Goal: Information Seeking & Learning: Find specific fact

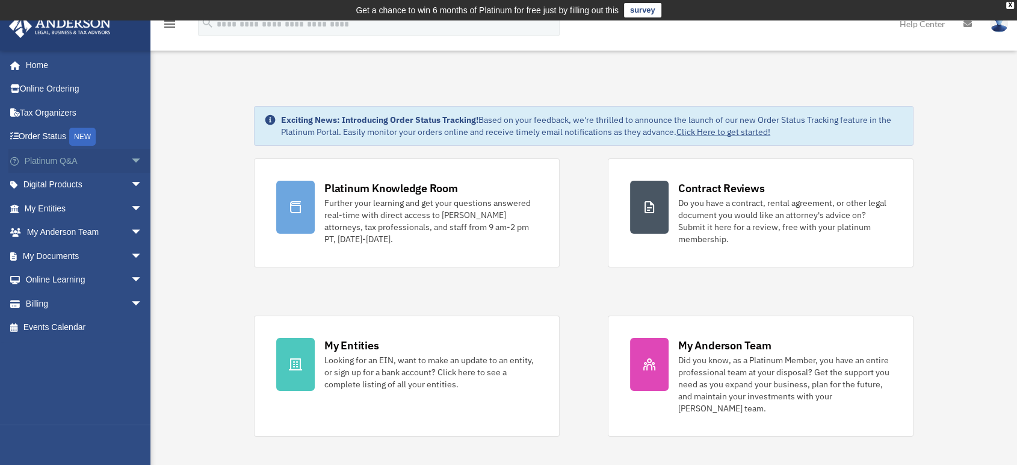
click at [131, 155] on span "arrow_drop_down" at bounding box center [143, 161] width 24 height 25
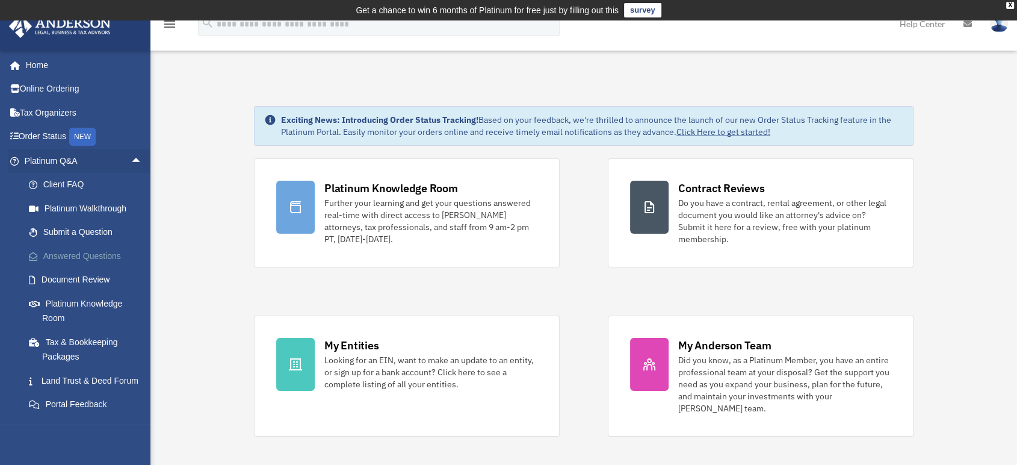
click at [70, 258] on link "Answered Questions" at bounding box center [89, 256] width 144 height 24
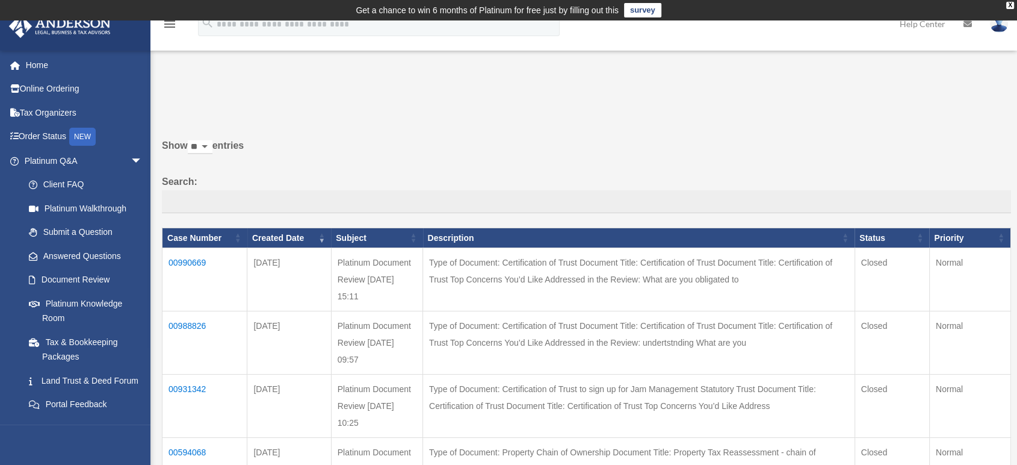
click at [199, 257] on td "00990669" at bounding box center [205, 279] width 85 height 63
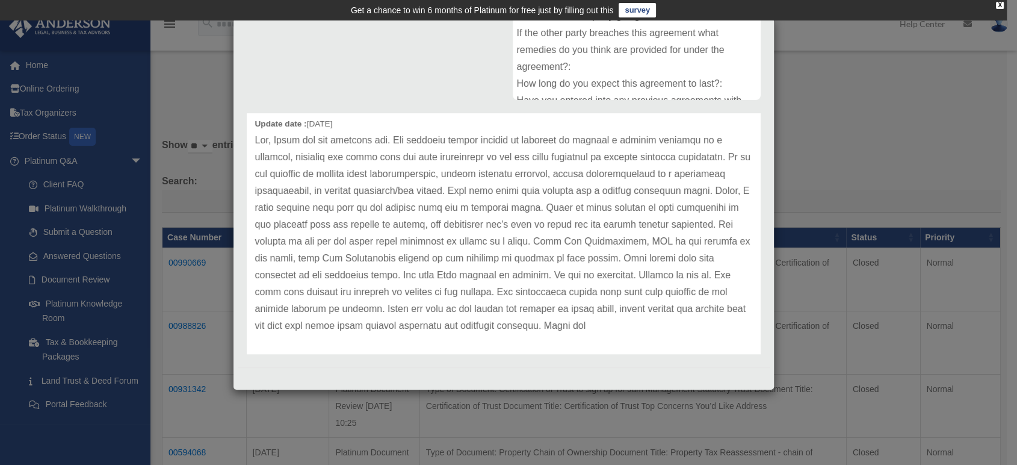
scroll to position [49, 0]
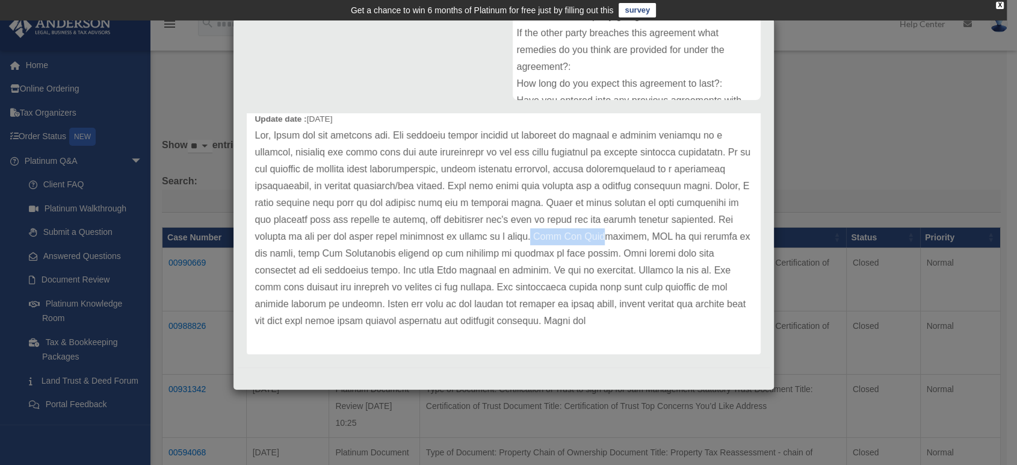
drag, startPoint x: 531, startPoint y: 234, endPoint x: 594, endPoint y: 235, distance: 63.2
click at [594, 235] on p at bounding box center [503, 228] width 497 height 202
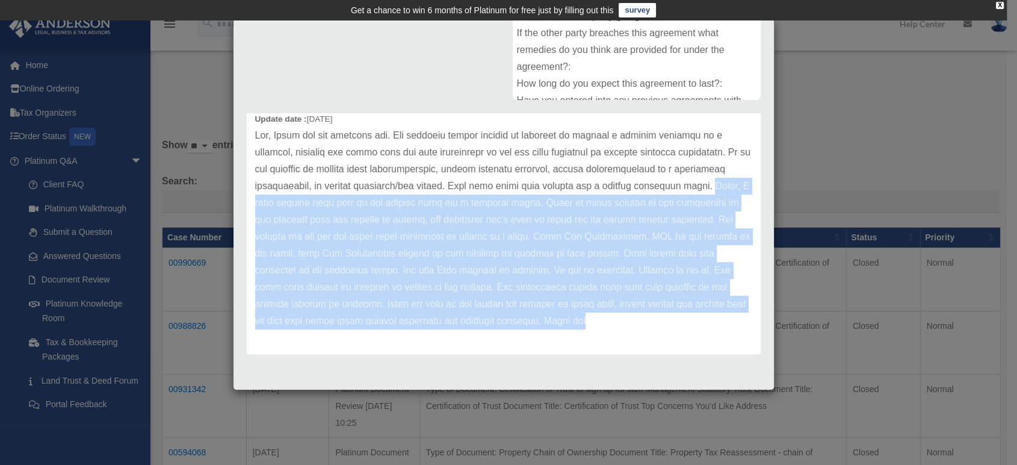
drag, startPoint x: 674, startPoint y: 326, endPoint x: 249, endPoint y: 196, distance: 444.5
click at [249, 196] on div "Update date : [DATE]" at bounding box center [504, 228] width 514 height 253
click at [554, 197] on p at bounding box center [503, 228] width 497 height 202
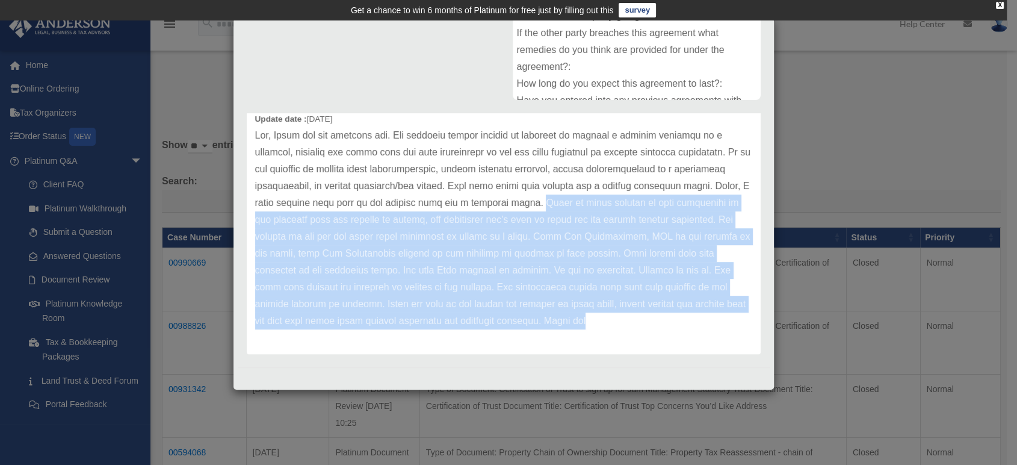
drag, startPoint x: 550, startPoint y: 200, endPoint x: 669, endPoint y: 324, distance: 172.0
click at [669, 324] on p at bounding box center [503, 228] width 497 height 202
copy p "While it seems correct to list yourselves as the grantors with the ability to r…"
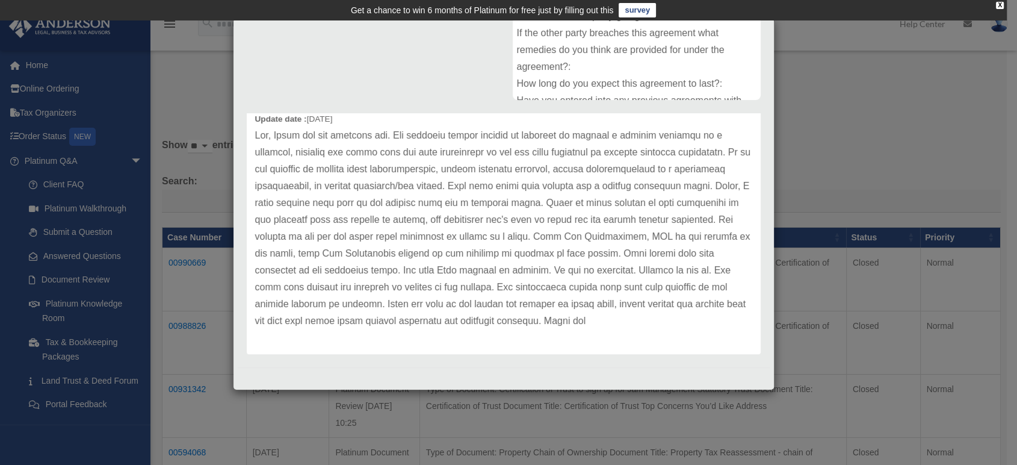
click at [909, 60] on div "Case Detail × Platinum Document Review [DATE] 15:11 Case Number 00990669 Create…" at bounding box center [508, 232] width 1017 height 465
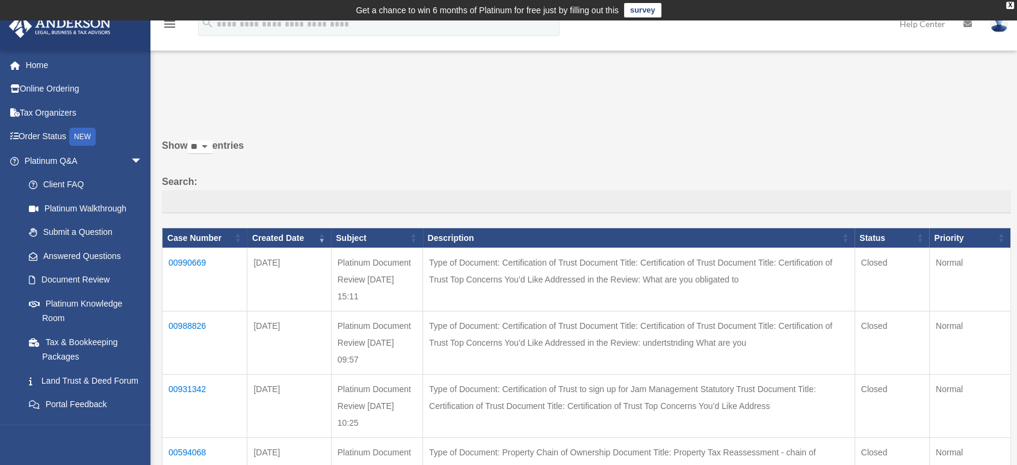
click at [176, 324] on td "00988826" at bounding box center [205, 342] width 85 height 63
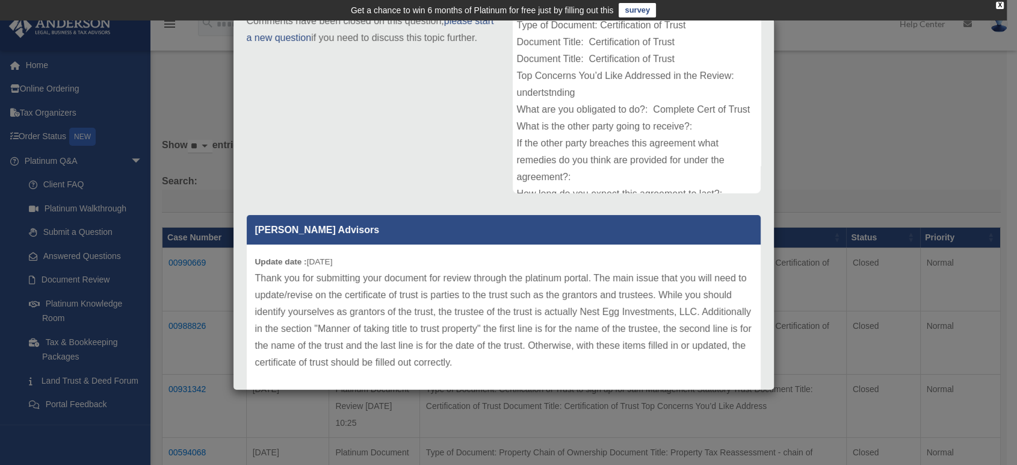
scroll to position [182, 0]
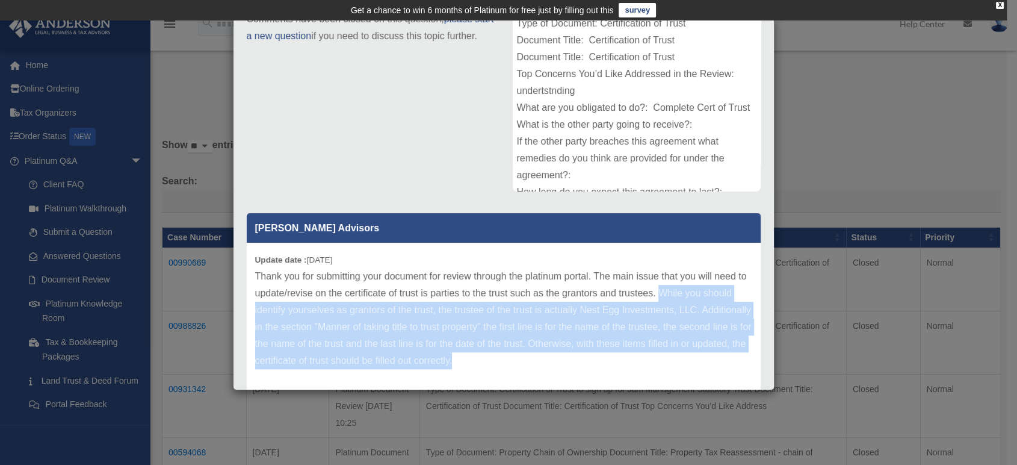
drag, startPoint x: 672, startPoint y: 290, endPoint x: 727, endPoint y: 368, distance: 96.4
click at [727, 368] on p "Thank you for submitting your document for review through the platinum portal. …" at bounding box center [503, 318] width 497 height 101
copy p "While you should identify yourselves as grantors of the trust, the trustee of t…"
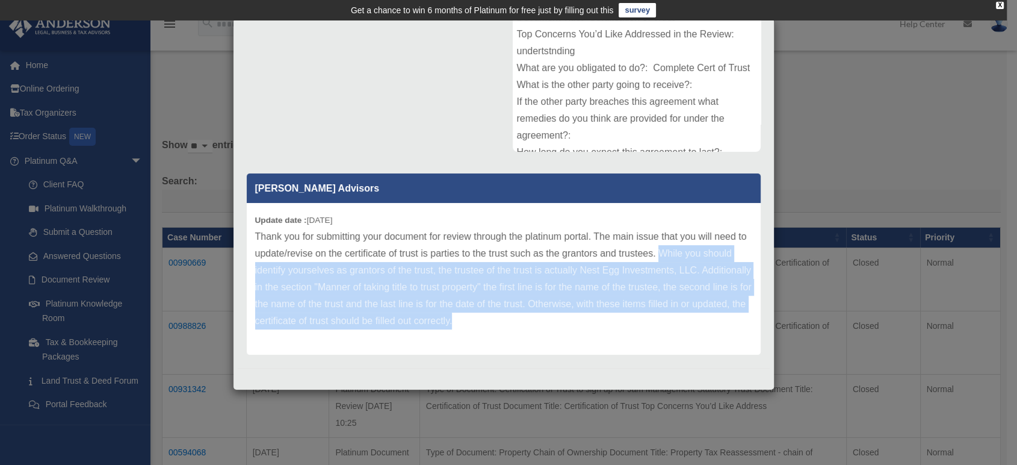
click at [120, 167] on div "Case Detail × Platinum Document Review [DATE] 09:57 Case Number 00988826 Create…" at bounding box center [508, 232] width 1017 height 465
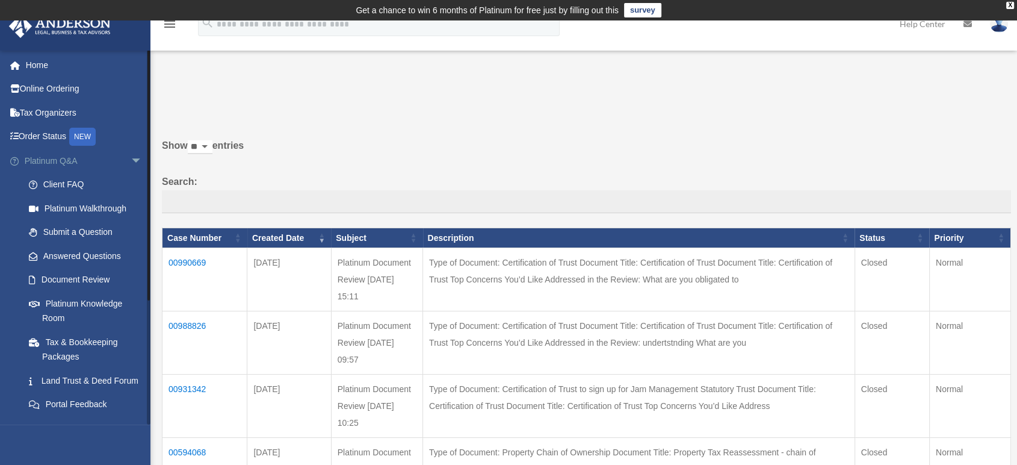
click at [131, 162] on span "arrow_drop_down" at bounding box center [143, 161] width 24 height 25
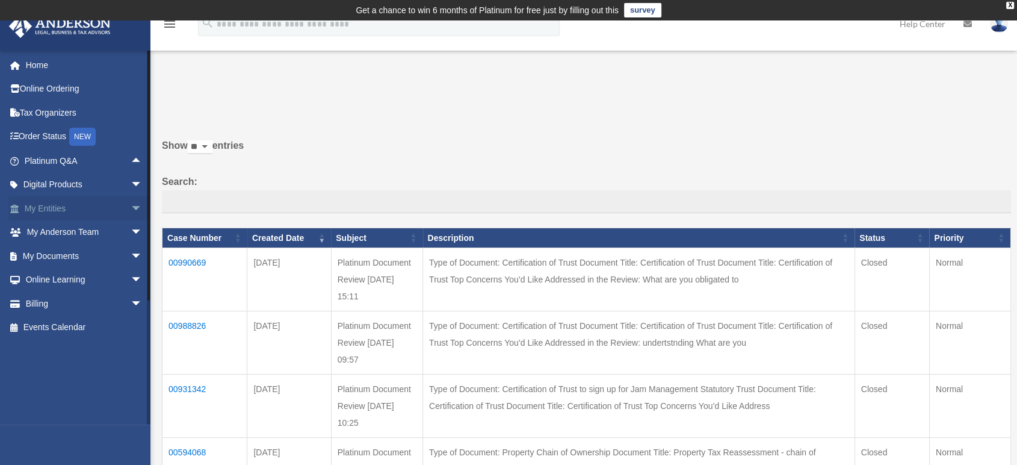
click at [73, 211] on link "My Entities arrow_drop_down" at bounding box center [84, 208] width 152 height 24
click at [131, 211] on span "arrow_drop_down" at bounding box center [143, 208] width 24 height 25
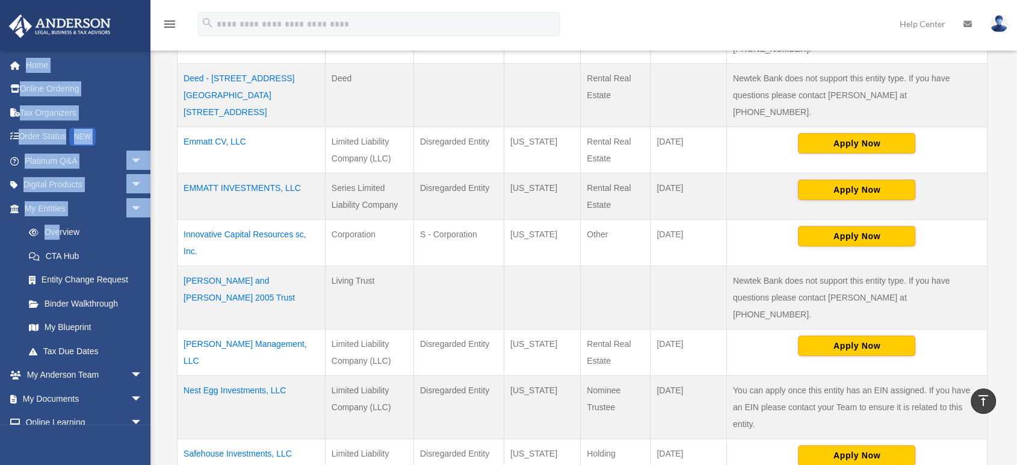
scroll to position [417, 0]
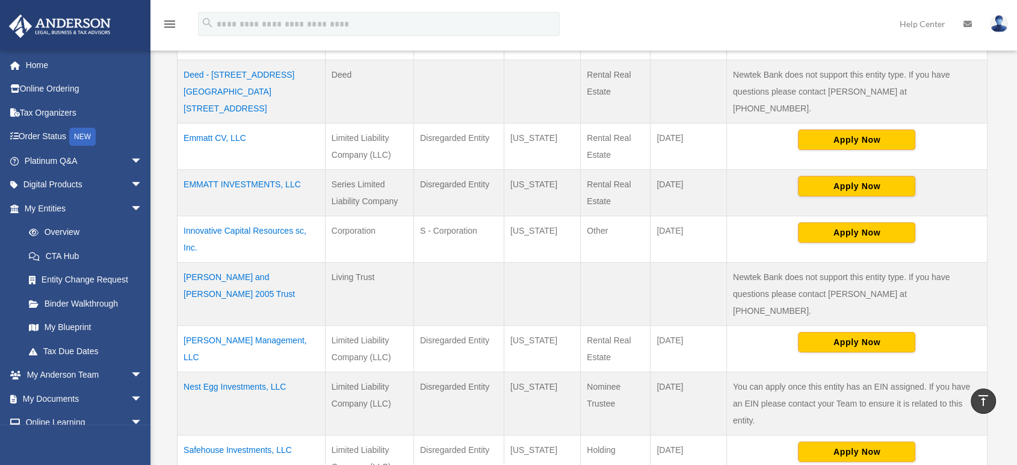
click at [198, 371] on td "Nest Egg Investments, LLC" at bounding box center [252, 402] width 148 height 63
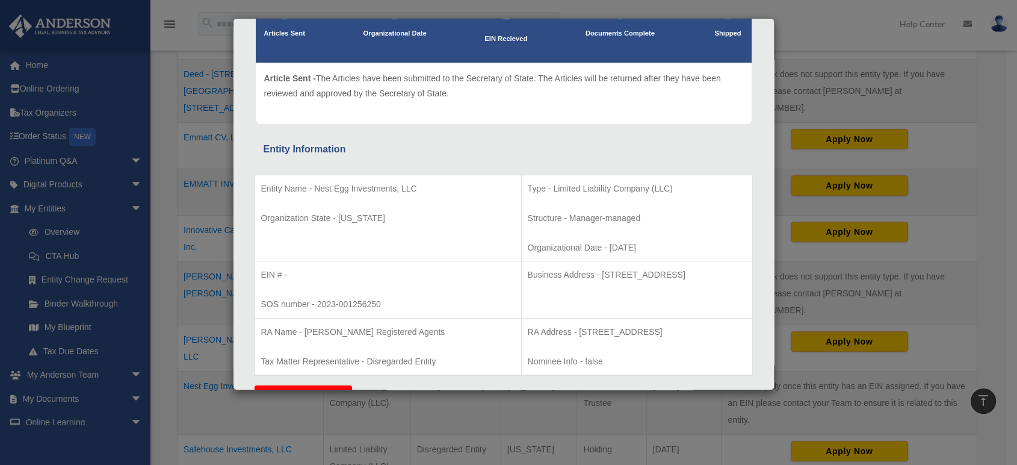
scroll to position [113, 0]
drag, startPoint x: 703, startPoint y: 272, endPoint x: 458, endPoint y: 261, distance: 245.9
click at [521, 261] on td "Business Address - [STREET_ADDRESS]" at bounding box center [636, 289] width 231 height 57
copy p "Business Address - [STREET_ADDRESS]"
click at [707, 268] on p "Business Address - [STREET_ADDRESS]" at bounding box center [637, 274] width 219 height 15
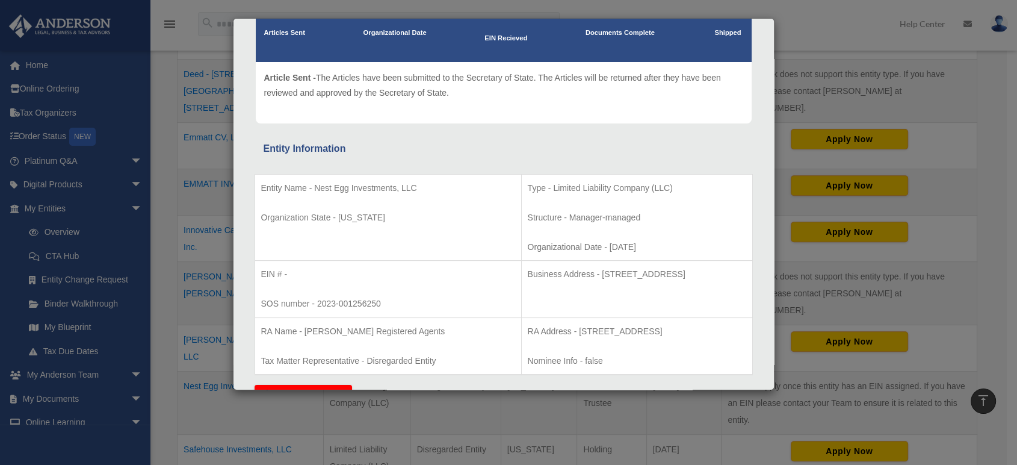
drag, startPoint x: 704, startPoint y: 270, endPoint x: 537, endPoint y: 275, distance: 167.4
click at [537, 275] on p "Business Address - [STREET_ADDRESS]" at bounding box center [637, 274] width 219 height 15
copy p "[STREET_ADDRESS]"
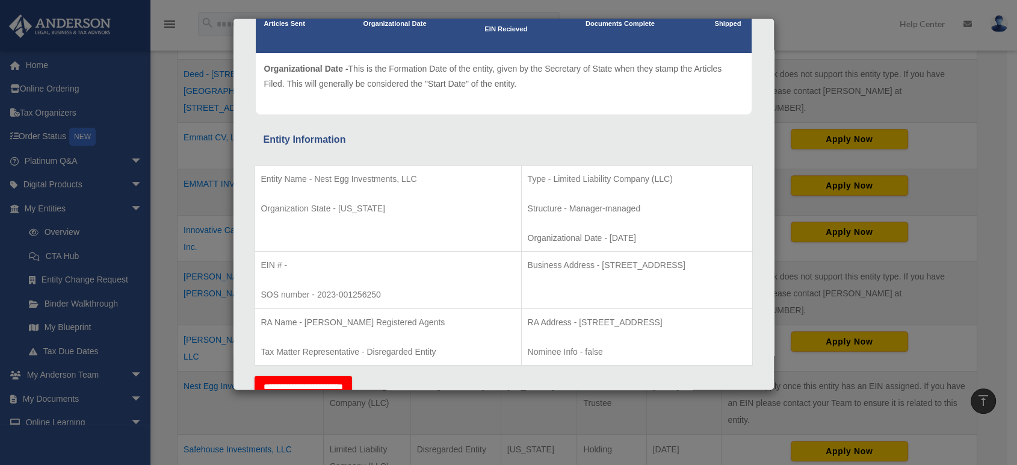
scroll to position [137, 0]
